Goal: Task Accomplishment & Management: Use online tool/utility

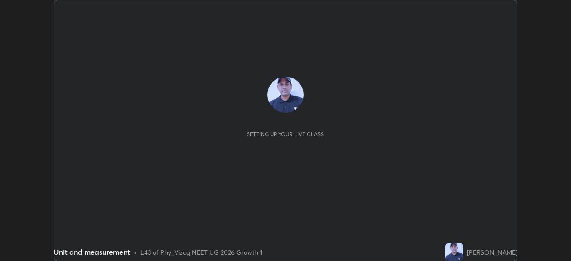
scroll to position [261, 571]
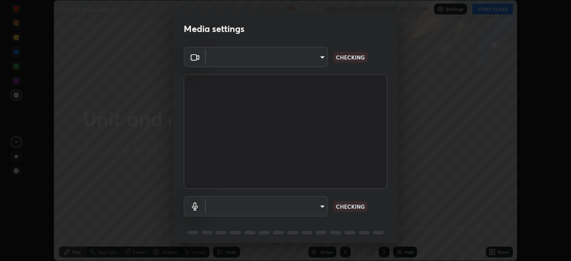
type input "d4617a7d2f559bd3252380f05f3b8909cd8fc89c71cae93ea608fdac764d706e"
click at [275, 205] on body "Erase all Unit and measurement Recording WAS SCHEDULED TO START AT 5:00 PM Sett…" at bounding box center [285, 130] width 571 height 261
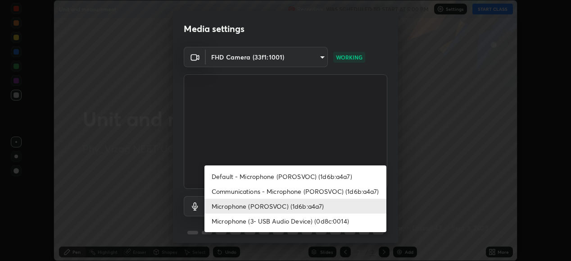
click at [277, 178] on li "Default - Microphone (POROSVOC) (1d6b:a4a7)" at bounding box center [295, 176] width 182 height 15
type input "default"
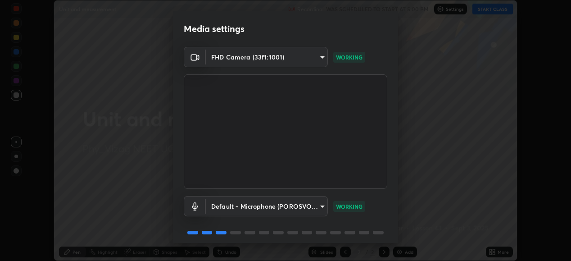
scroll to position [35, 0]
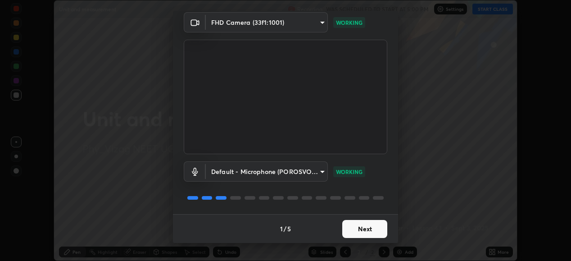
click at [361, 225] on button "Next" at bounding box center [364, 229] width 45 height 18
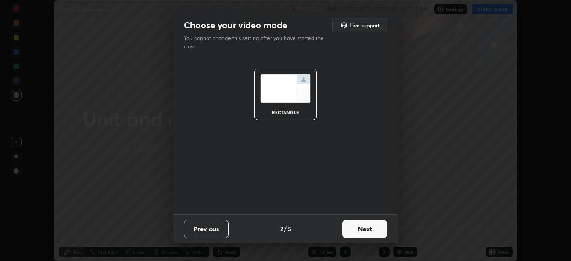
scroll to position [0, 0]
click at [363, 225] on button "Next" at bounding box center [364, 229] width 45 height 18
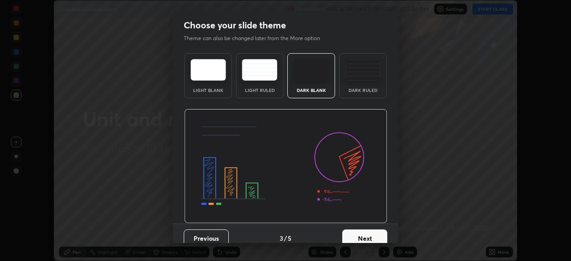
click at [364, 230] on button "Next" at bounding box center [364, 238] width 45 height 18
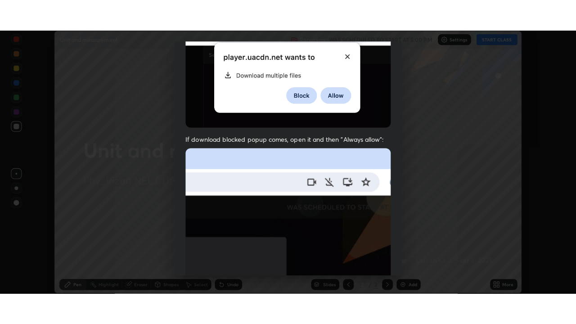
scroll to position [218, 0]
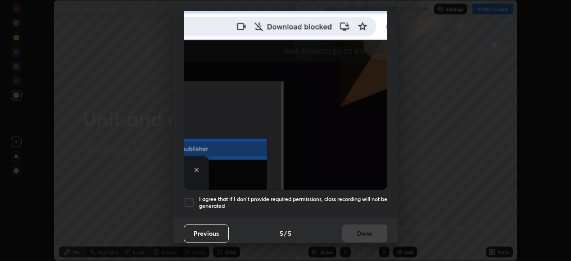
click at [189, 197] on div at bounding box center [189, 202] width 11 height 11
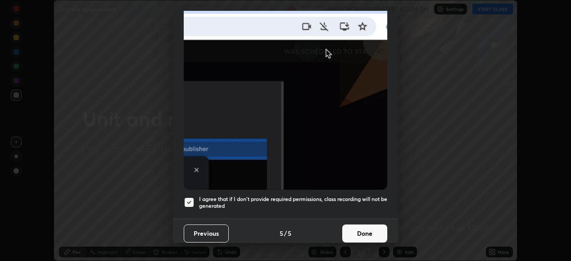
click at [365, 232] on button "Done" at bounding box center [364, 233] width 45 height 18
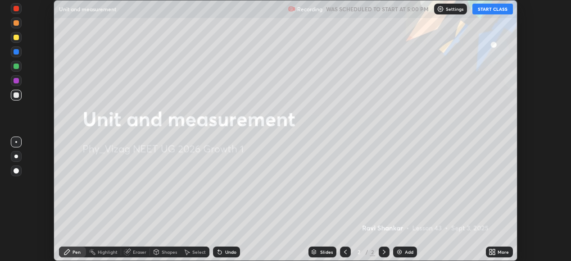
click at [492, 9] on button "START CLASS" at bounding box center [492, 9] width 41 height 11
click at [498, 251] on div "More" at bounding box center [503, 252] width 11 height 5
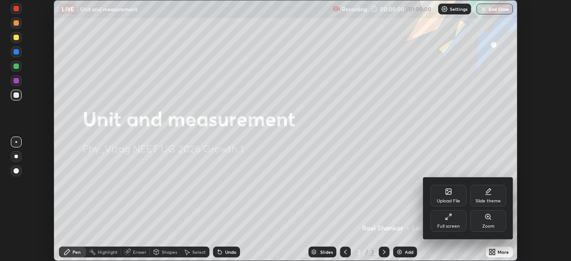
click at [450, 219] on icon at bounding box center [448, 216] width 7 height 7
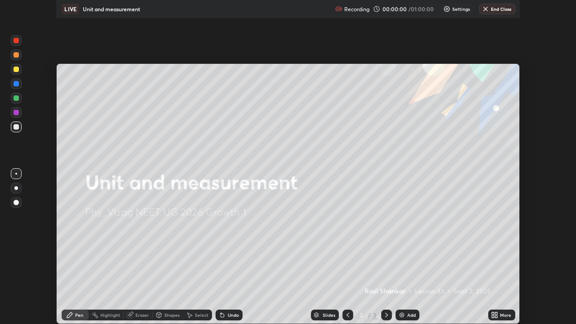
scroll to position [324, 576]
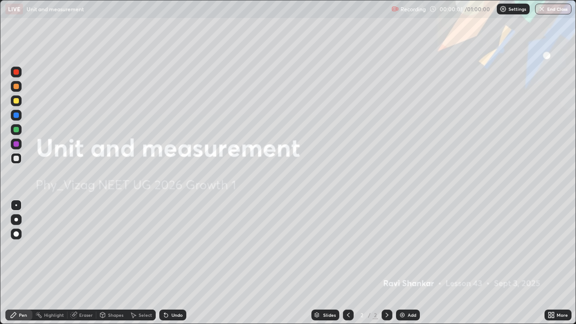
click at [405, 260] on img at bounding box center [402, 315] width 7 height 7
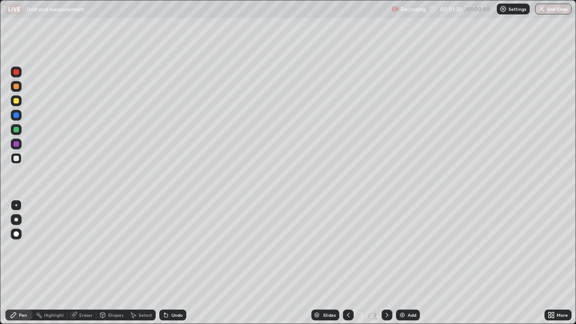
click at [16, 220] on div at bounding box center [16, 220] width 4 height 4
click at [117, 260] on div "Shapes" at bounding box center [115, 315] width 15 height 5
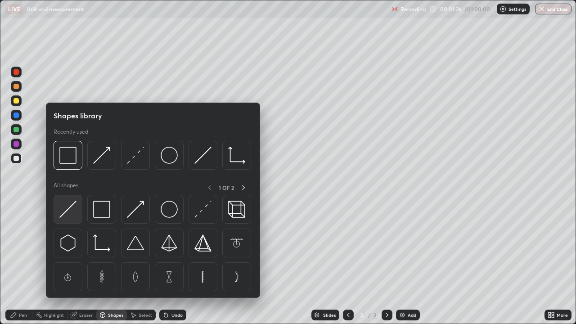
click at [73, 209] on img at bounding box center [67, 209] width 17 height 17
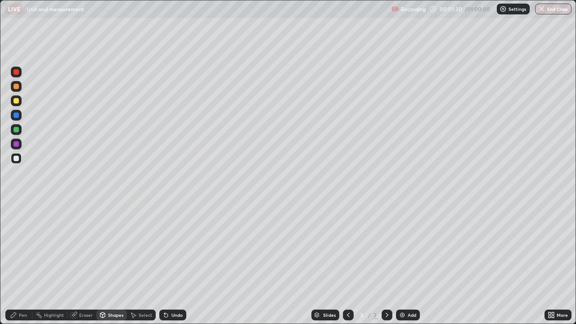
click at [18, 260] on div "Pen" at bounding box center [18, 315] width 27 height 11
click at [20, 100] on div at bounding box center [16, 100] width 11 height 11
click at [172, 260] on div "Undo" at bounding box center [172, 315] width 27 height 11
click at [16, 87] on div at bounding box center [16, 86] width 5 height 5
click at [18, 161] on div at bounding box center [16, 158] width 11 height 11
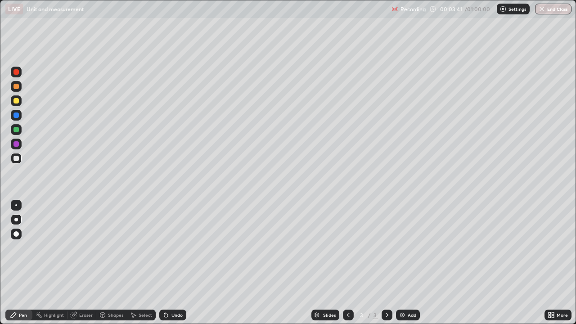
click at [18, 103] on div at bounding box center [16, 100] width 5 height 5
click at [177, 260] on div "Undo" at bounding box center [177, 315] width 11 height 5
click at [180, 260] on div "Undo" at bounding box center [172, 315] width 27 height 11
click at [177, 260] on div "Undo" at bounding box center [177, 315] width 11 height 5
click at [406, 260] on div "Add" at bounding box center [408, 315] width 24 height 11
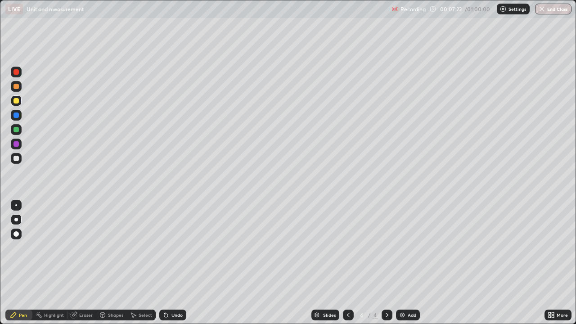
click at [347, 260] on icon at bounding box center [348, 315] width 3 height 5
click at [386, 260] on icon at bounding box center [387, 315] width 7 height 7
click at [17, 157] on div at bounding box center [16, 158] width 5 height 5
click at [17, 101] on div at bounding box center [16, 100] width 5 height 5
click at [16, 160] on div at bounding box center [16, 158] width 5 height 5
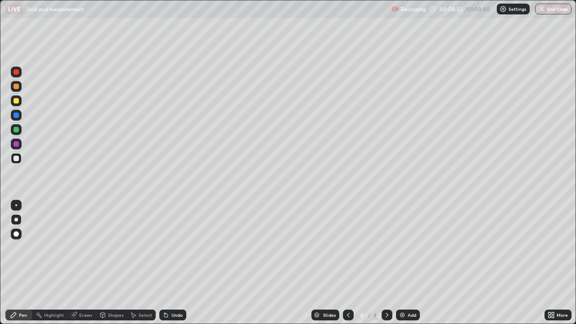
click at [18, 87] on div at bounding box center [16, 86] width 5 height 5
click at [110, 260] on div "Shapes" at bounding box center [115, 315] width 15 height 5
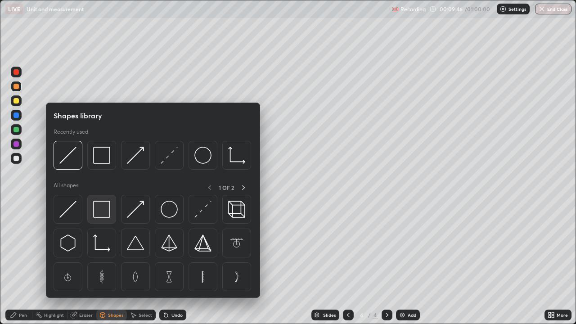
click at [104, 211] on img at bounding box center [101, 209] width 17 height 17
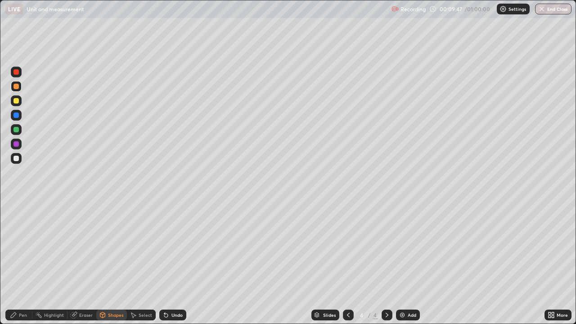
click at [16, 128] on div at bounding box center [16, 129] width 5 height 5
click at [21, 260] on div "Pen" at bounding box center [23, 315] width 8 height 5
click at [15, 160] on div at bounding box center [16, 158] width 5 height 5
click at [411, 260] on div "Add" at bounding box center [412, 315] width 9 height 5
click at [107, 260] on div "Shapes" at bounding box center [111, 315] width 31 height 11
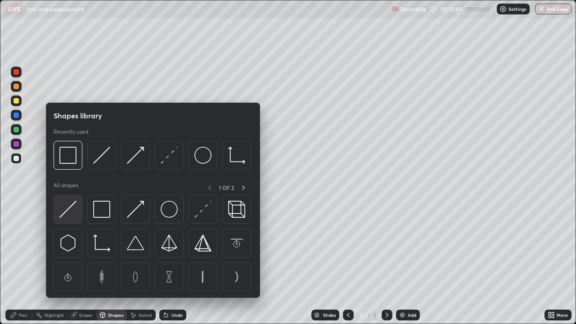
click at [76, 209] on img at bounding box center [67, 209] width 17 height 17
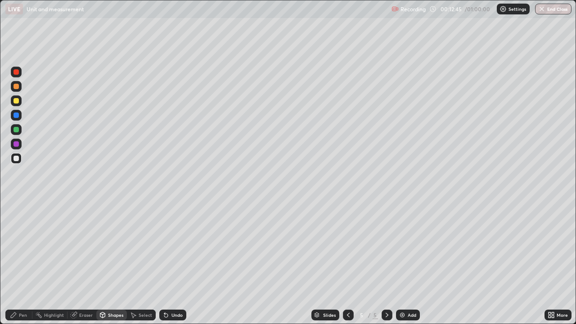
click at [24, 260] on div "Pen" at bounding box center [18, 315] width 27 height 11
click at [18, 99] on div at bounding box center [16, 100] width 5 height 5
click at [350, 260] on icon at bounding box center [348, 315] width 7 height 7
click at [387, 260] on icon at bounding box center [387, 315] width 7 height 7
click at [14, 159] on div at bounding box center [16, 158] width 5 height 5
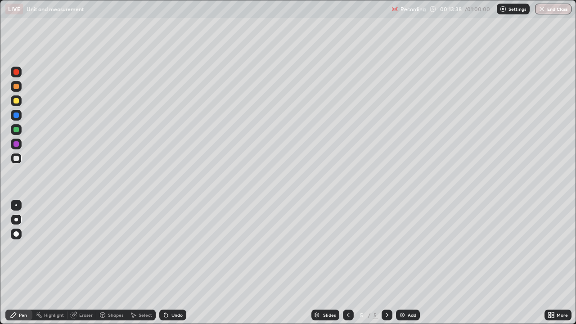
click at [16, 98] on div at bounding box center [16, 100] width 5 height 5
click at [88, 260] on div "Eraser" at bounding box center [82, 315] width 29 height 11
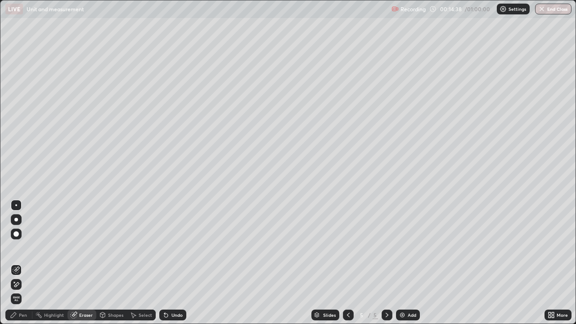
click at [19, 260] on div "Pen" at bounding box center [23, 315] width 8 height 5
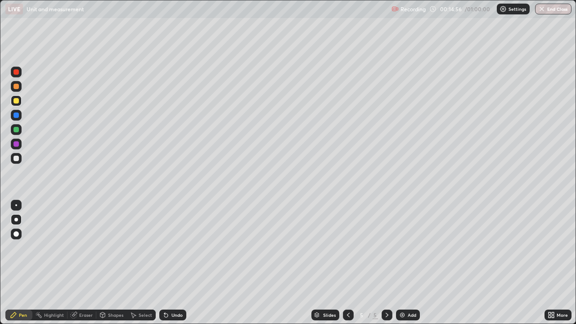
click at [17, 160] on div at bounding box center [16, 158] width 5 height 5
click at [322, 260] on div "Slides" at bounding box center [326, 315] width 28 height 11
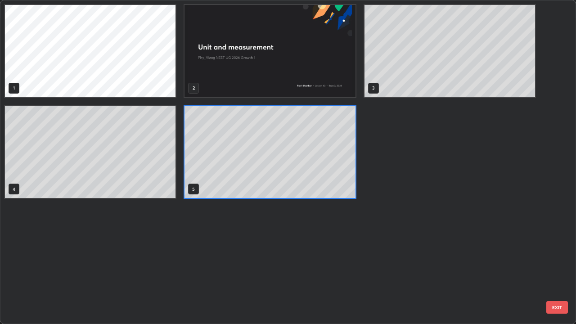
scroll to position [321, 571]
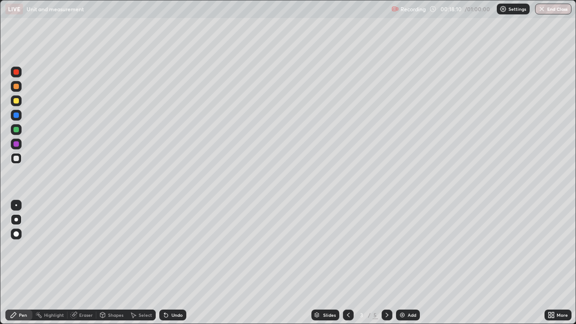
click at [389, 260] on div at bounding box center [387, 315] width 11 height 11
click at [386, 260] on icon at bounding box center [387, 315] width 7 height 7
click at [407, 260] on div "Add" at bounding box center [408, 315] width 24 height 11
click at [18, 103] on div at bounding box center [16, 100] width 5 height 5
click at [347, 260] on icon at bounding box center [348, 315] width 7 height 7
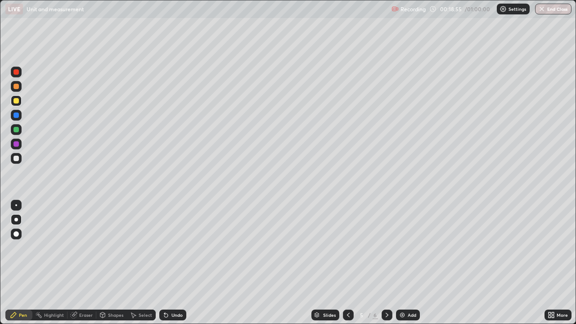
click at [387, 260] on icon at bounding box center [387, 315] width 7 height 7
click at [348, 260] on icon at bounding box center [348, 315] width 7 height 7
click at [387, 260] on icon at bounding box center [387, 315] width 7 height 7
click at [105, 260] on icon at bounding box center [102, 315] width 7 height 7
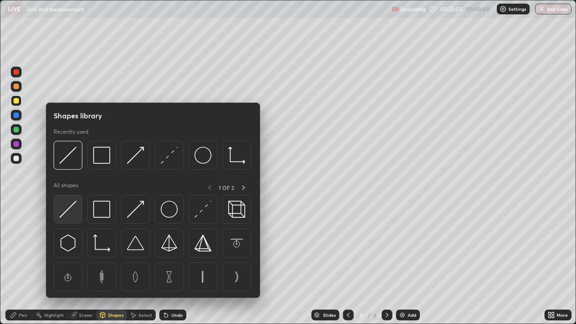
click at [73, 204] on img at bounding box center [67, 209] width 17 height 17
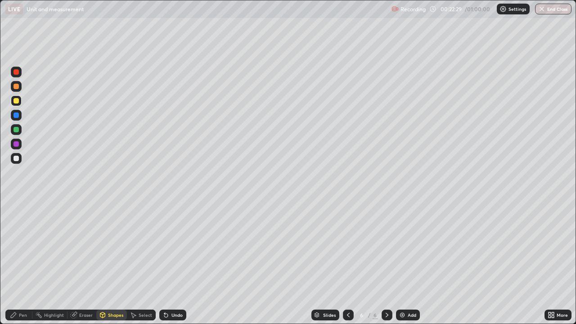
click at [17, 163] on div at bounding box center [16, 158] width 11 height 11
click at [20, 260] on div "Pen" at bounding box center [23, 315] width 8 height 5
click at [20, 88] on div at bounding box center [16, 86] width 11 height 11
click at [20, 102] on div at bounding box center [16, 100] width 11 height 11
click at [405, 260] on img at bounding box center [402, 315] width 7 height 7
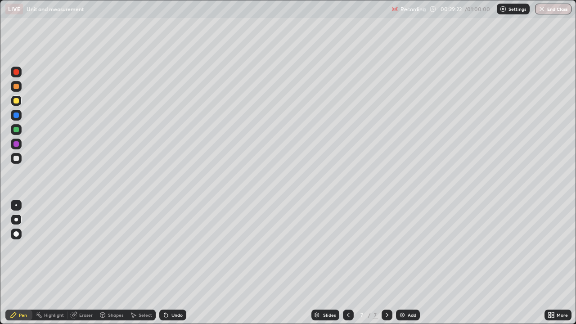
click at [17, 159] on div at bounding box center [16, 158] width 5 height 5
click at [118, 260] on div "Shapes" at bounding box center [115, 315] width 15 height 5
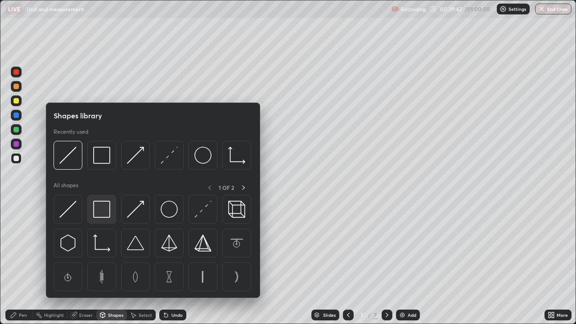
click at [105, 210] on img at bounding box center [101, 209] width 17 height 17
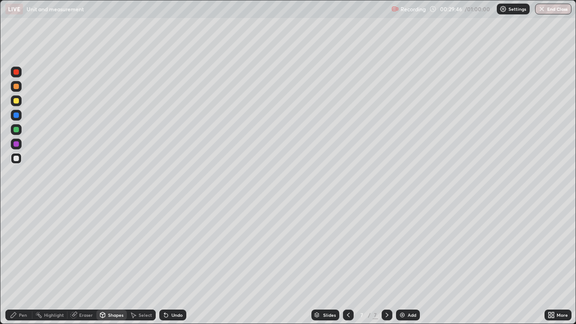
click at [109, 260] on div "Shapes" at bounding box center [115, 315] width 15 height 5
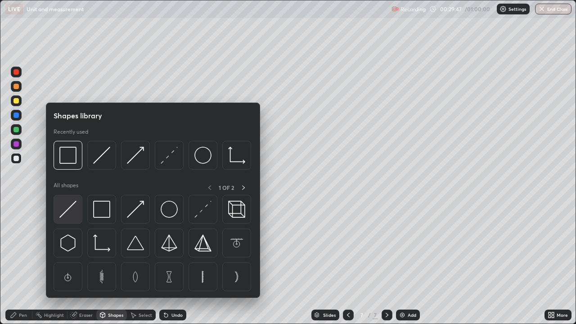
click at [70, 214] on img at bounding box center [67, 209] width 17 height 17
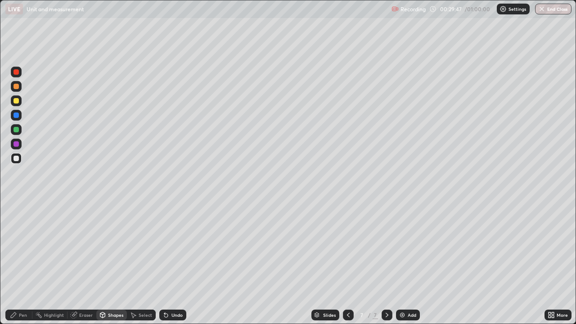
click at [17, 130] on div at bounding box center [16, 129] width 5 height 5
click at [23, 260] on div "Pen" at bounding box center [23, 315] width 8 height 5
click at [19, 101] on div at bounding box center [16, 100] width 11 height 11
click at [113, 260] on div "Shapes" at bounding box center [115, 315] width 15 height 5
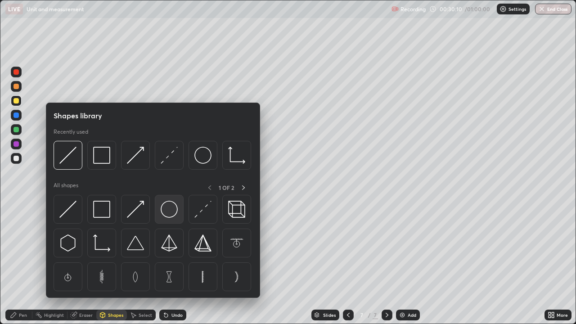
click at [171, 213] on img at bounding box center [169, 209] width 17 height 17
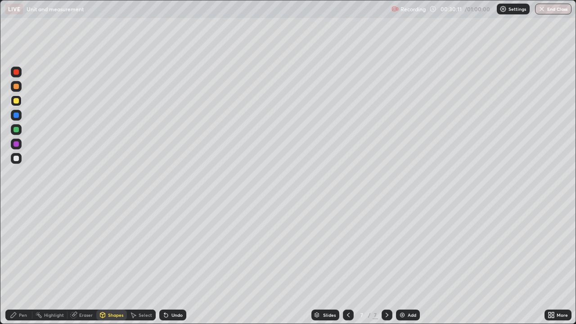
click at [17, 130] on div at bounding box center [16, 129] width 5 height 5
click at [175, 260] on div "Undo" at bounding box center [172, 315] width 27 height 11
click at [76, 260] on icon at bounding box center [73, 315] width 7 height 7
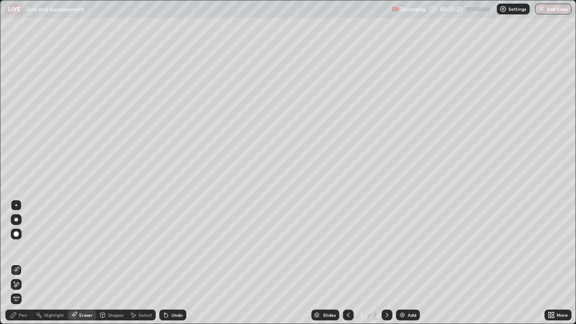
click at [18, 260] on div "Pen" at bounding box center [18, 315] width 27 height 11
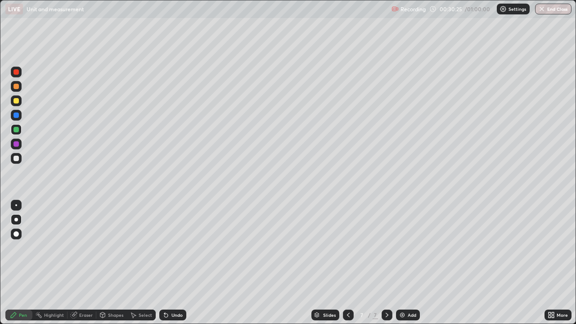
click at [16, 100] on div at bounding box center [16, 100] width 5 height 5
click at [17, 86] on div at bounding box center [16, 86] width 5 height 5
click at [19, 102] on div at bounding box center [16, 100] width 11 height 11
click at [18, 88] on div at bounding box center [16, 86] width 5 height 5
click at [17, 98] on div at bounding box center [16, 100] width 5 height 5
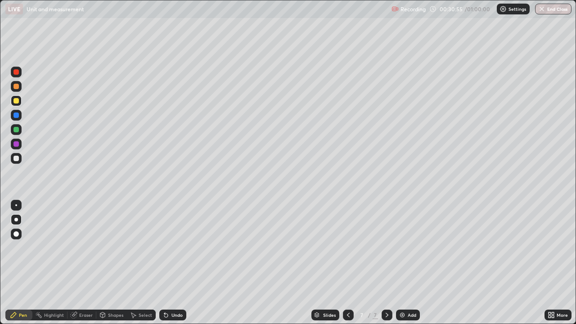
click at [17, 86] on div at bounding box center [16, 86] width 5 height 5
click at [15, 115] on div at bounding box center [16, 115] width 5 height 5
click at [17, 86] on div at bounding box center [16, 86] width 5 height 5
click at [16, 100] on div at bounding box center [16, 100] width 5 height 5
click at [111, 260] on div "Shapes" at bounding box center [115, 315] width 15 height 5
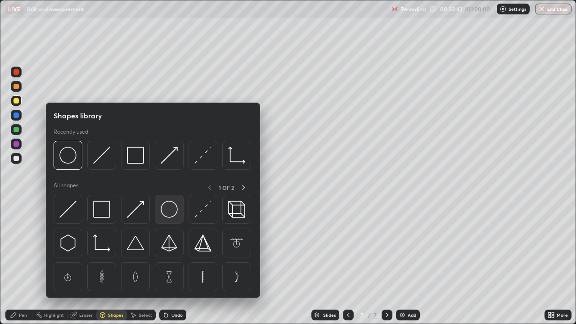
click at [169, 211] on img at bounding box center [169, 209] width 17 height 17
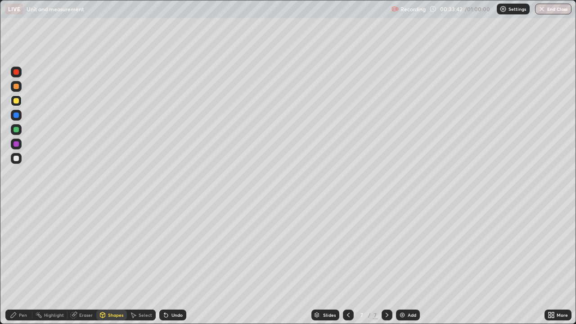
click at [18, 127] on div at bounding box center [16, 129] width 5 height 5
click at [80, 260] on div "Eraser" at bounding box center [86, 315] width 14 height 5
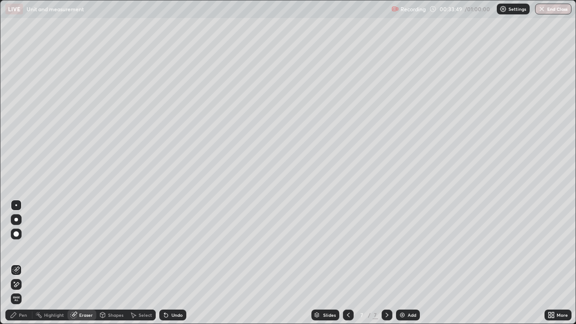
click at [23, 260] on div "Pen" at bounding box center [23, 315] width 8 height 5
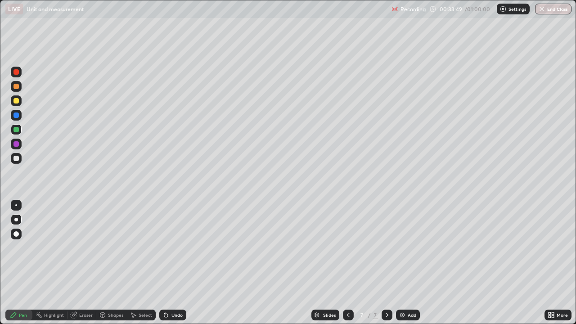
click at [17, 101] on div at bounding box center [16, 100] width 5 height 5
click at [20, 116] on div at bounding box center [16, 115] width 11 height 11
click at [16, 160] on div at bounding box center [16, 158] width 5 height 5
click at [82, 260] on div "Eraser" at bounding box center [82, 315] width 29 height 11
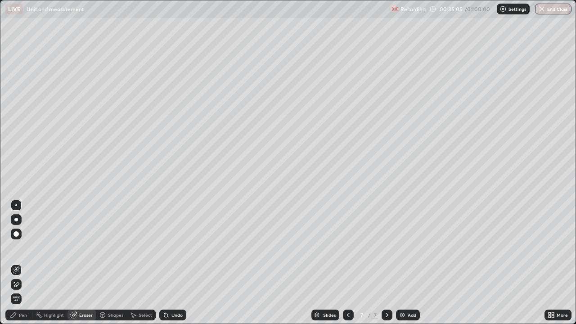
click at [23, 260] on div "Pen" at bounding box center [23, 315] width 8 height 5
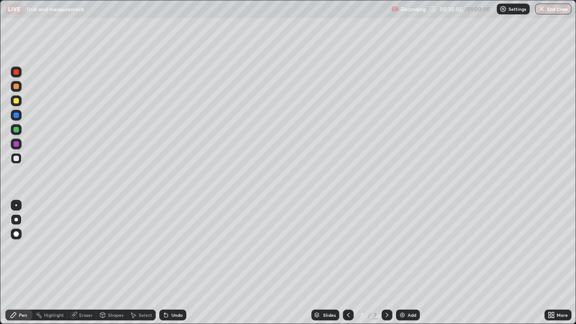
click at [17, 88] on div at bounding box center [16, 86] width 5 height 5
click at [18, 102] on div at bounding box center [16, 100] width 5 height 5
click at [113, 260] on div "Shapes" at bounding box center [111, 315] width 31 height 11
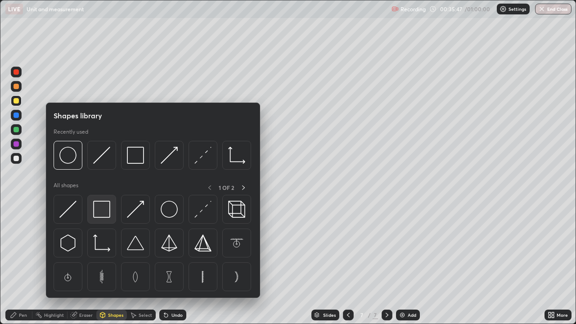
click at [103, 209] on img at bounding box center [101, 209] width 17 height 17
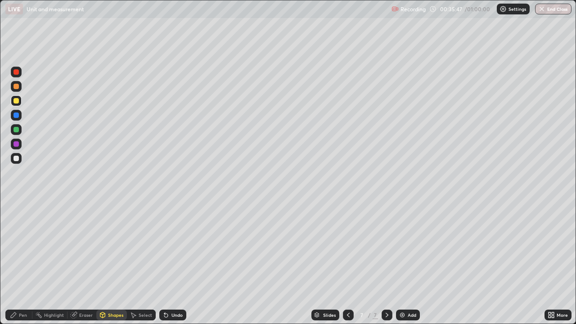
click at [18, 130] on div at bounding box center [16, 129] width 5 height 5
click at [117, 260] on div "Shapes" at bounding box center [115, 315] width 15 height 5
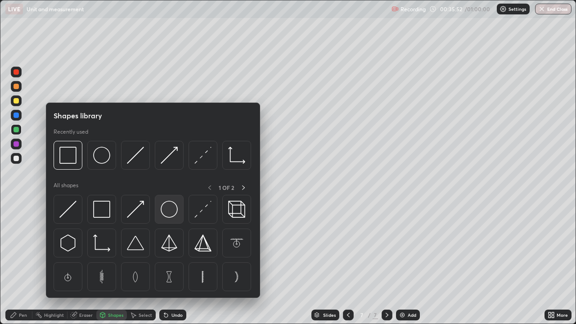
click at [170, 212] on img at bounding box center [169, 209] width 17 height 17
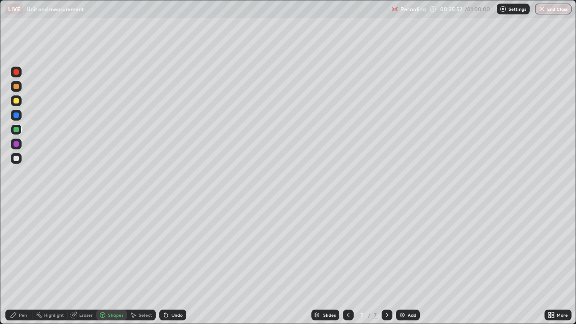
click at [17, 101] on div at bounding box center [16, 100] width 5 height 5
click at [18, 260] on div "Pen" at bounding box center [18, 315] width 27 height 11
click at [15, 133] on div at bounding box center [16, 129] width 11 height 11
click at [18, 100] on div at bounding box center [16, 100] width 5 height 5
click at [409, 260] on div "Add" at bounding box center [412, 315] width 9 height 5
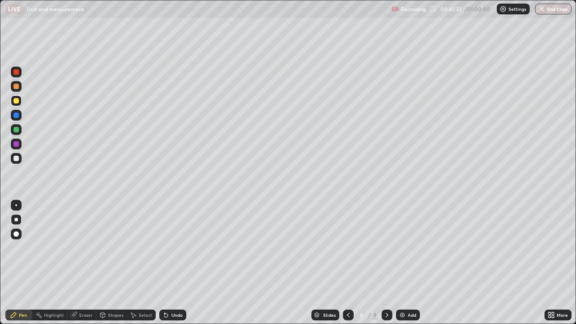
click at [17, 158] on div at bounding box center [16, 158] width 5 height 5
click at [109, 260] on div "Shapes" at bounding box center [115, 315] width 15 height 5
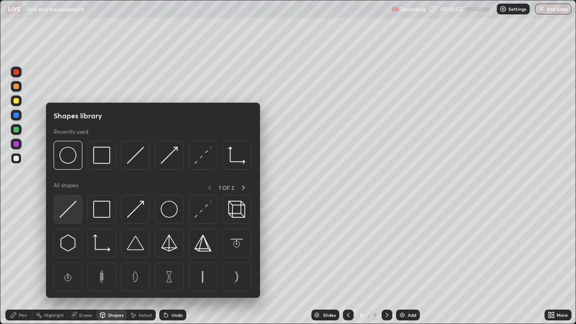
click at [77, 209] on div at bounding box center [68, 209] width 29 height 29
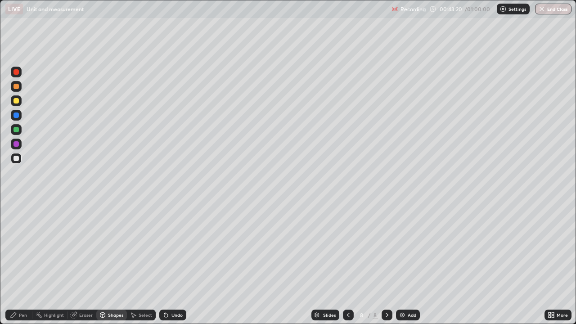
click at [20, 100] on div at bounding box center [16, 100] width 11 height 11
click at [22, 260] on div "Pen" at bounding box center [23, 315] width 8 height 5
click at [18, 86] on div at bounding box center [16, 86] width 5 height 5
click at [347, 260] on icon at bounding box center [348, 315] width 7 height 7
click at [386, 260] on icon at bounding box center [387, 315] width 7 height 7
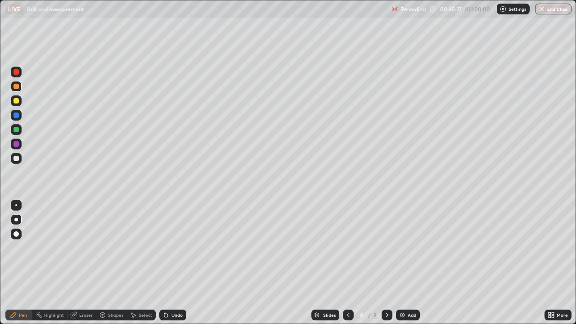
click at [20, 129] on div at bounding box center [16, 129] width 11 height 11
click at [18, 86] on div at bounding box center [16, 86] width 5 height 5
click at [349, 260] on icon at bounding box center [348, 315] width 7 height 7
click at [386, 260] on icon at bounding box center [387, 315] width 7 height 7
click at [409, 260] on div "Add" at bounding box center [412, 315] width 9 height 5
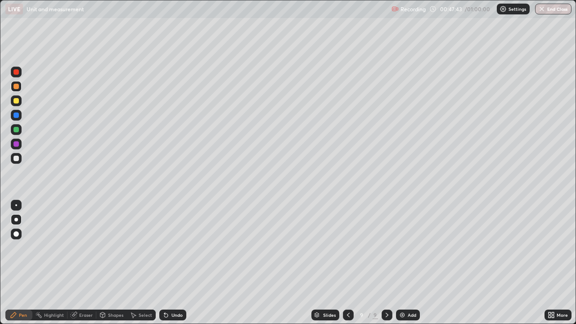
click at [15, 160] on div at bounding box center [16, 158] width 5 height 5
click at [348, 260] on icon at bounding box center [348, 315] width 7 height 7
click at [382, 260] on div at bounding box center [387, 315] width 11 height 11
click at [348, 260] on icon at bounding box center [348, 315] width 7 height 7
click at [385, 260] on icon at bounding box center [387, 315] width 7 height 7
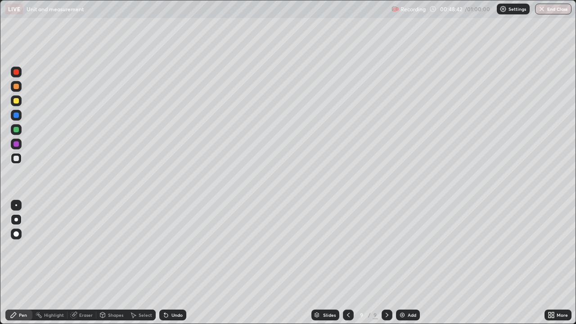
click at [348, 260] on div at bounding box center [348, 315] width 11 height 11
click at [385, 260] on icon at bounding box center [387, 315] width 7 height 7
click at [111, 260] on div "Shapes" at bounding box center [111, 315] width 31 height 11
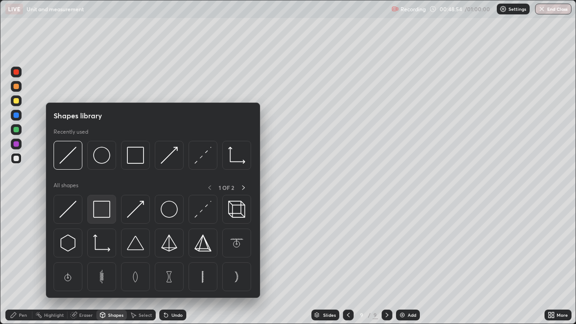
click at [102, 211] on img at bounding box center [101, 209] width 17 height 17
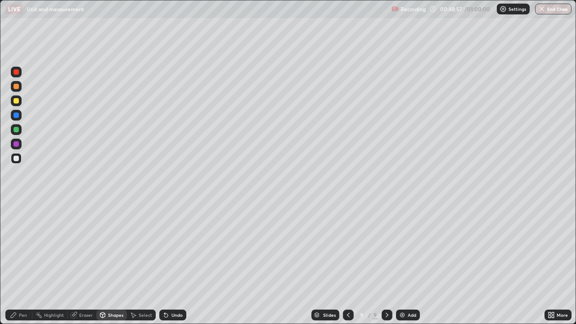
click at [19, 260] on div "Pen" at bounding box center [23, 315] width 8 height 5
click at [107, 260] on div "Shapes" at bounding box center [111, 315] width 31 height 11
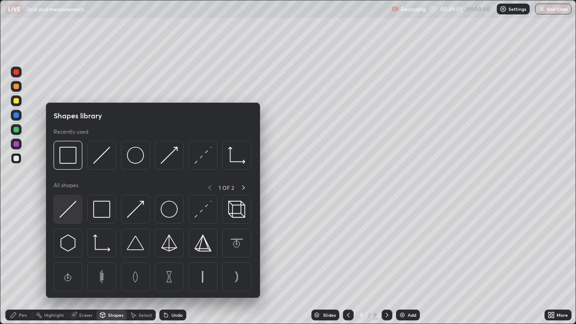
click at [73, 209] on img at bounding box center [67, 209] width 17 height 17
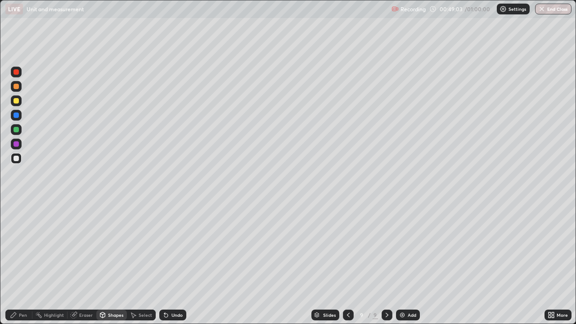
click at [27, 260] on div "Pen" at bounding box center [18, 315] width 27 height 11
click at [18, 85] on div at bounding box center [16, 86] width 5 height 5
click at [347, 260] on icon at bounding box center [348, 315] width 3 height 5
click at [391, 260] on div at bounding box center [387, 315] width 11 height 11
click at [347, 260] on icon at bounding box center [348, 315] width 7 height 7
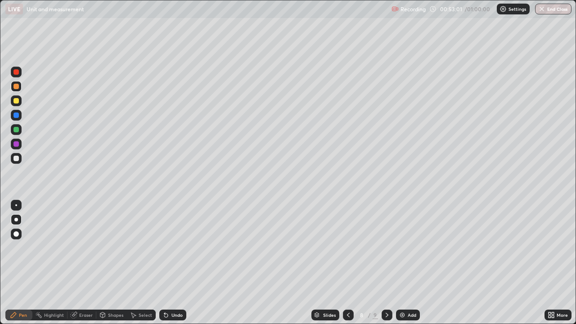
click at [388, 260] on icon at bounding box center [387, 315] width 7 height 7
click at [559, 12] on button "End Class" at bounding box center [554, 9] width 36 height 11
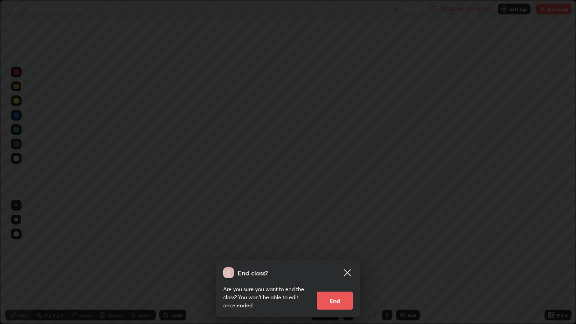
click at [337, 260] on button "End" at bounding box center [335, 301] width 36 height 18
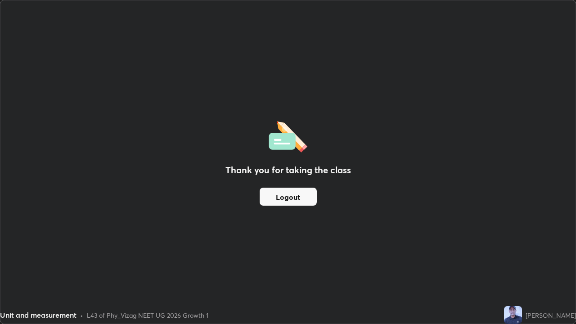
click at [307, 190] on button "Logout" at bounding box center [288, 197] width 57 height 18
